Goal: Complete application form

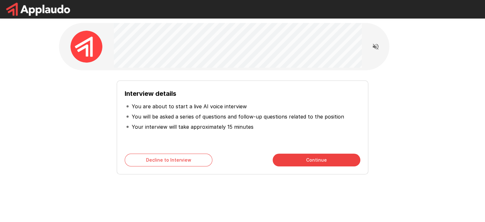
click at [328, 152] on div "Interview details You are about to start a live AI voice interview You will be …" at bounding box center [242, 127] width 251 height 94
click at [321, 160] on button "Continue" at bounding box center [317, 159] width 88 height 13
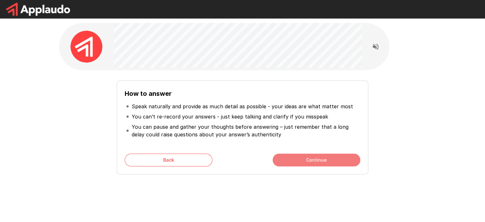
click at [292, 160] on button "Continue" at bounding box center [317, 159] width 88 height 13
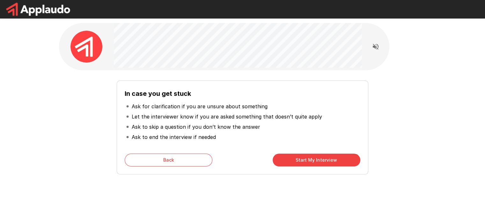
click at [170, 152] on div "In case you get stuck Ask for clarification if you are unsure about something L…" at bounding box center [242, 127] width 251 height 94
click at [172, 162] on button "Back" at bounding box center [169, 159] width 88 height 13
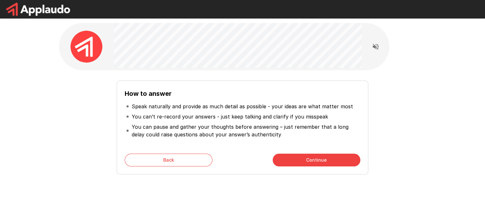
click at [376, 49] on icon "Read questions aloud" at bounding box center [376, 47] width 8 height 8
click at [314, 159] on button "Continue" at bounding box center [317, 159] width 88 height 13
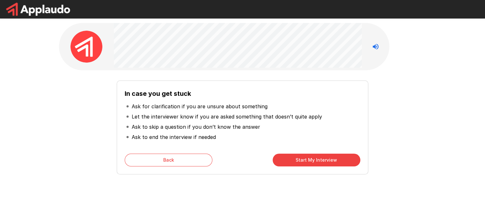
click at [314, 159] on button "Start My Interview" at bounding box center [317, 159] width 88 height 13
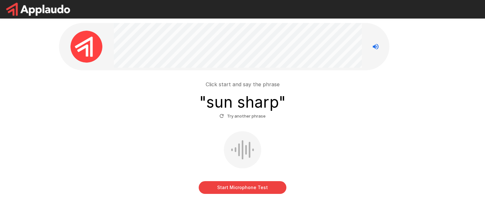
click at [262, 192] on button "Start Microphone Test" at bounding box center [243, 187] width 88 height 13
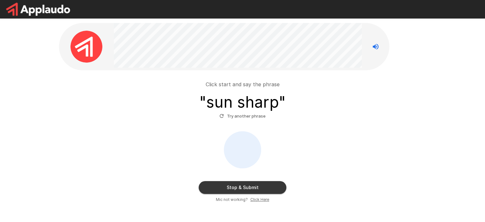
click at [261, 191] on button "Stop & Submit" at bounding box center [243, 187] width 88 height 13
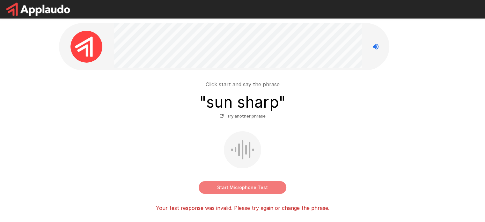
click at [237, 187] on button "Start Microphone Test" at bounding box center [243, 187] width 88 height 13
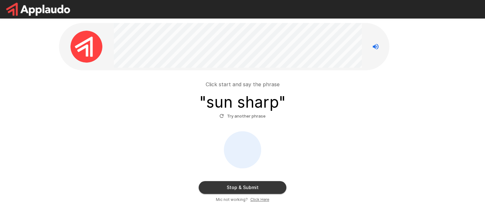
click at [241, 189] on button "Stop & Submit" at bounding box center [243, 187] width 88 height 13
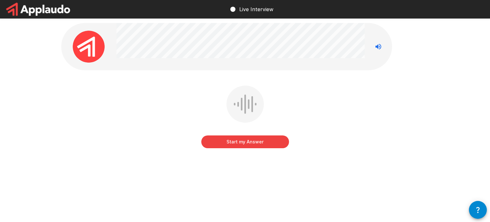
click at [237, 143] on button "Start my Answer" at bounding box center [245, 141] width 88 height 13
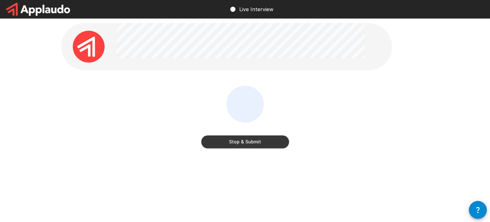
click at [237, 143] on button "Stop & Submit" at bounding box center [245, 141] width 88 height 13
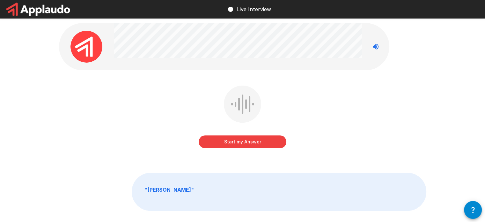
click at [237, 143] on button "Start my Answer" at bounding box center [243, 141] width 88 height 13
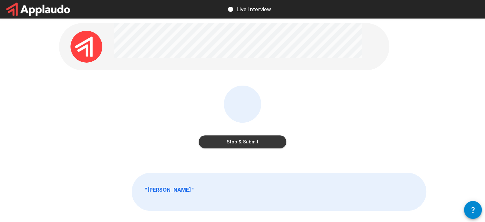
click at [237, 143] on button "Stop & Submit" at bounding box center [243, 141] width 88 height 13
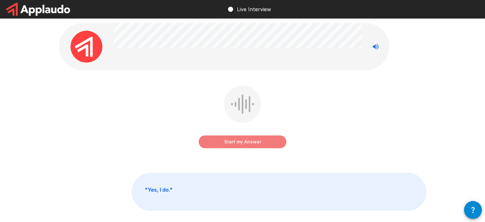
click at [237, 144] on button "Start my Answer" at bounding box center [243, 141] width 88 height 13
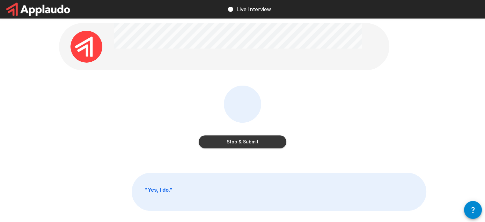
click at [237, 144] on button "Stop & Submit" at bounding box center [243, 141] width 88 height 13
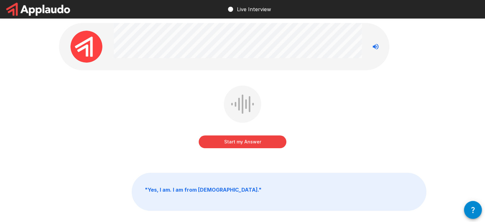
click at [237, 144] on button "Start my Answer" at bounding box center [243, 141] width 88 height 13
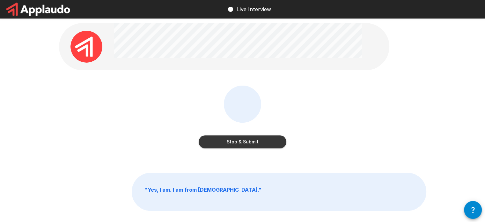
click at [237, 144] on button "Stop & Submit" at bounding box center [243, 141] width 88 height 13
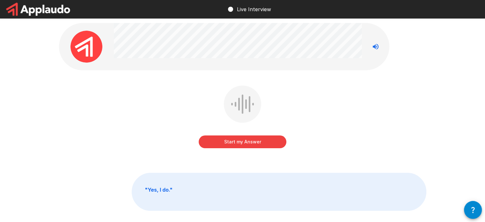
click at [243, 145] on button "Start my Answer" at bounding box center [243, 141] width 88 height 13
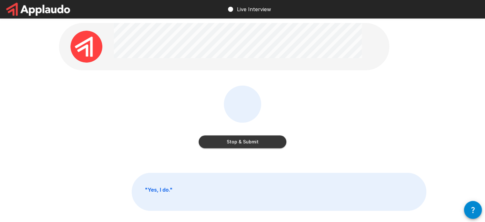
click at [243, 145] on button "Stop & Submit" at bounding box center [243, 141] width 88 height 13
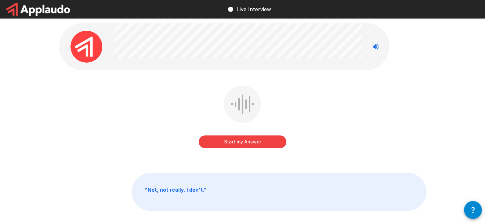
click at [243, 145] on button "Start my Answer" at bounding box center [243, 141] width 88 height 13
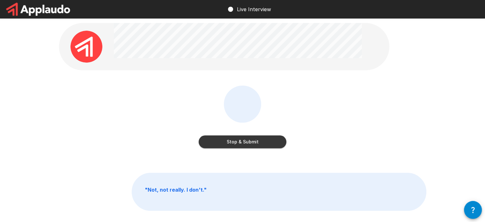
click at [243, 145] on button "Stop & Submit" at bounding box center [243, 141] width 88 height 13
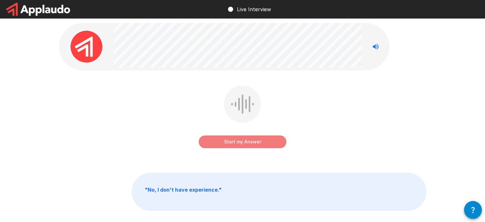
click at [243, 145] on button "Start my Answer" at bounding box center [243, 141] width 88 height 13
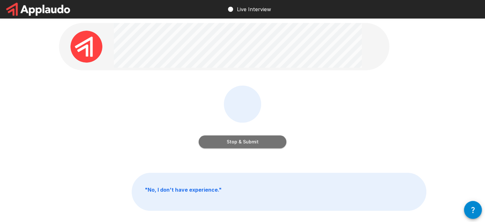
click at [243, 144] on button "Stop & Submit" at bounding box center [243, 141] width 88 height 13
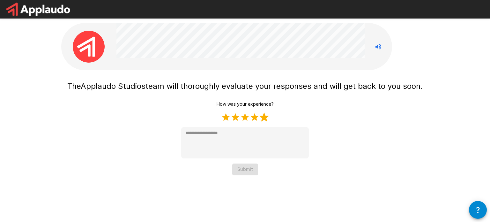
click at [263, 119] on label "5 Stars" at bounding box center [264, 117] width 10 height 10
type textarea "*"
click at [244, 175] on div "The Applaudo Studios team will thoroughly evaluate your responses and will get …" at bounding box center [245, 100] width 383 height 201
click at [248, 162] on div "How was your experience? 1 Star 2 Stars 3 Stars 4 Stars 5 Stars Empty * Submit" at bounding box center [245, 136] width 128 height 77
click at [243, 163] on button "Submit" at bounding box center [245, 169] width 26 height 12
